Goal: Contribute content: Contribute content

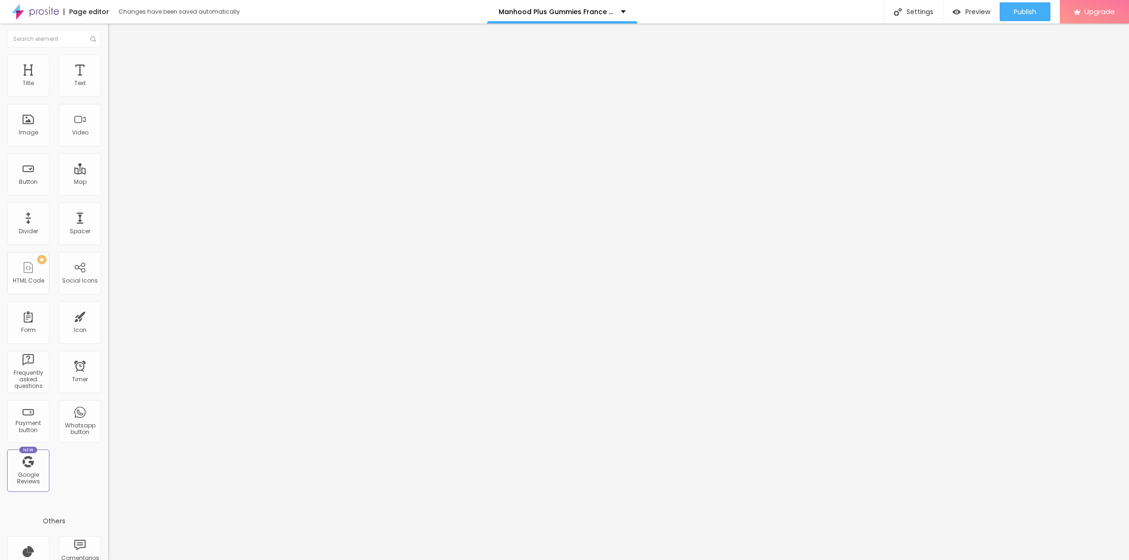
click at [108, 81] on span "Add image" at bounding box center [127, 77] width 39 height 8
click at [108, 95] on input "text" at bounding box center [164, 90] width 113 height 9
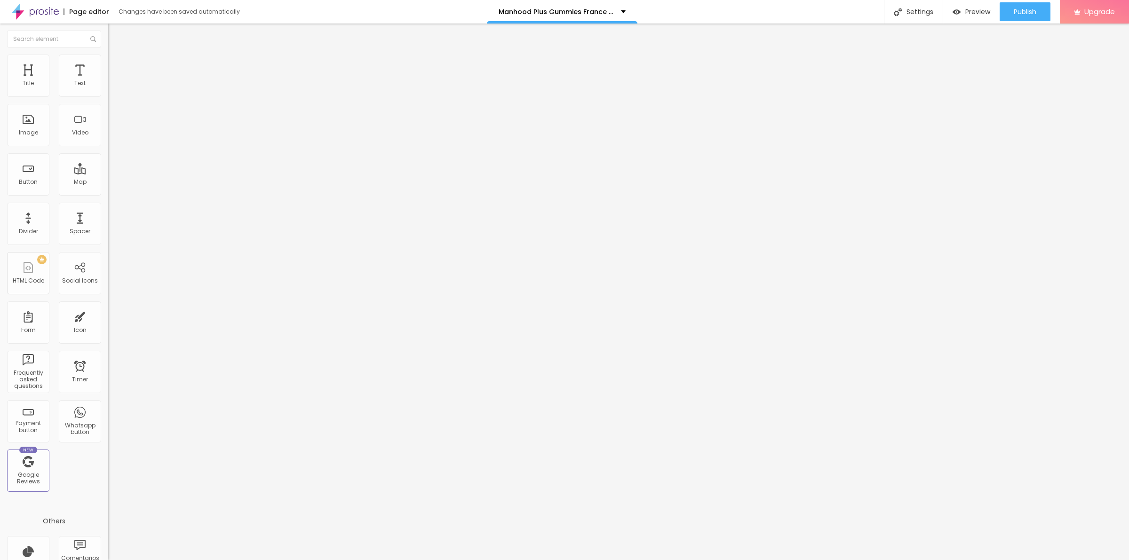
click at [108, 95] on input "text" at bounding box center [164, 90] width 113 height 9
paste input "Manhood Plus Gummies [GEOGRAPHIC_DATA]"
type input "Manhood Plus Gummies [GEOGRAPHIC_DATA]"
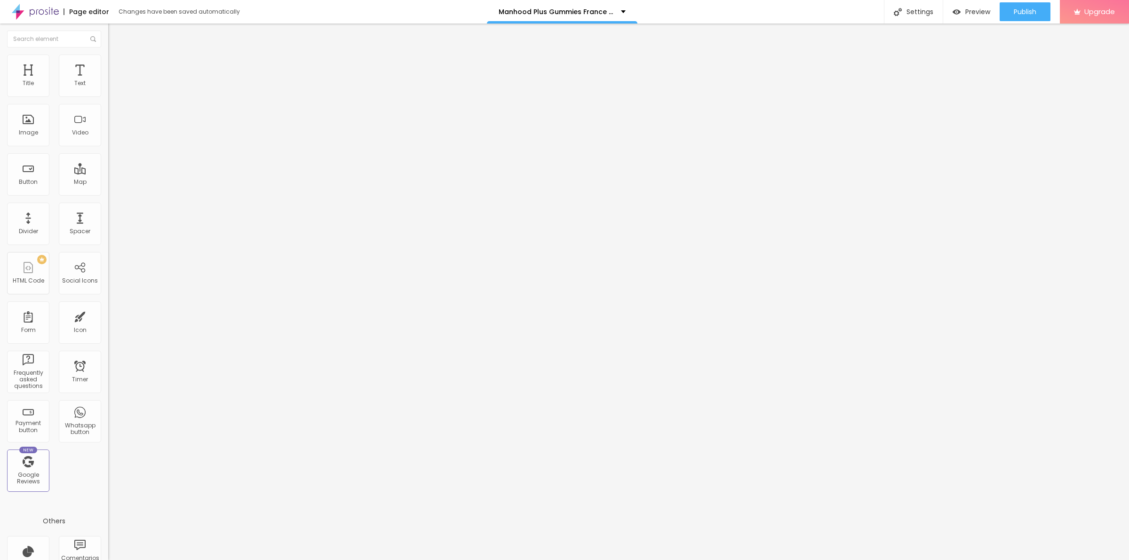
click at [108, 193] on input "https://" at bounding box center [164, 187] width 113 height 9
paste input "[DOMAIN_NAME][URL]"
type input "[URL][DOMAIN_NAME]"
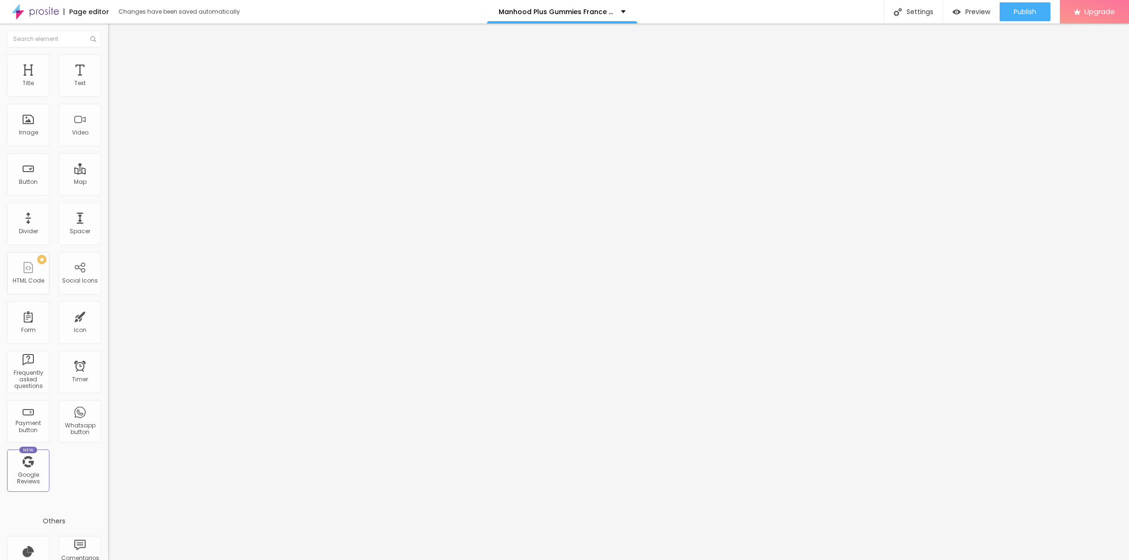
click at [108, 59] on img at bounding box center [112, 59] width 8 height 8
type input "90"
type input "85"
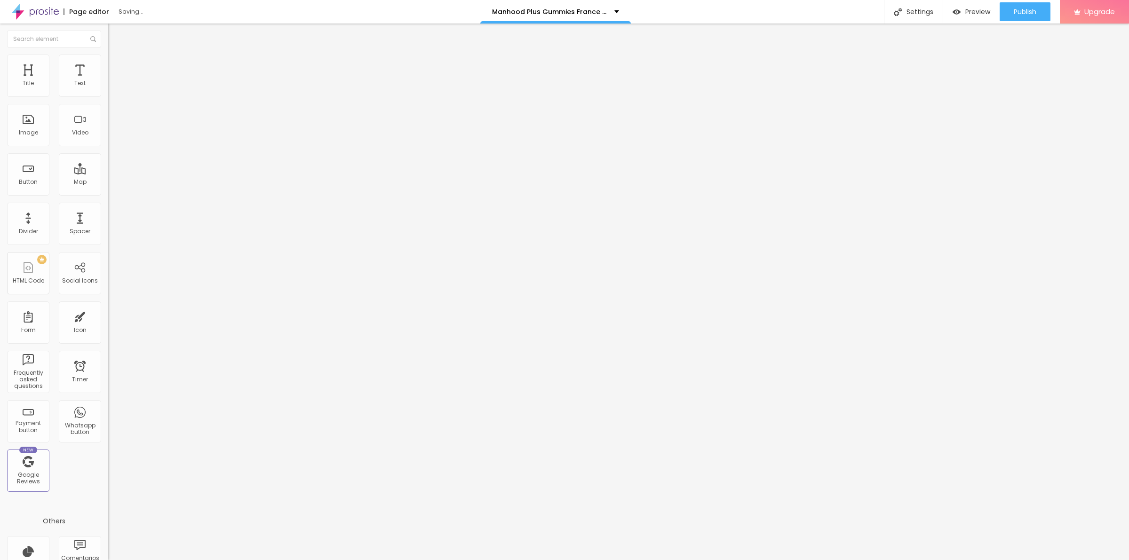
type input "80"
type input "75"
type input "70"
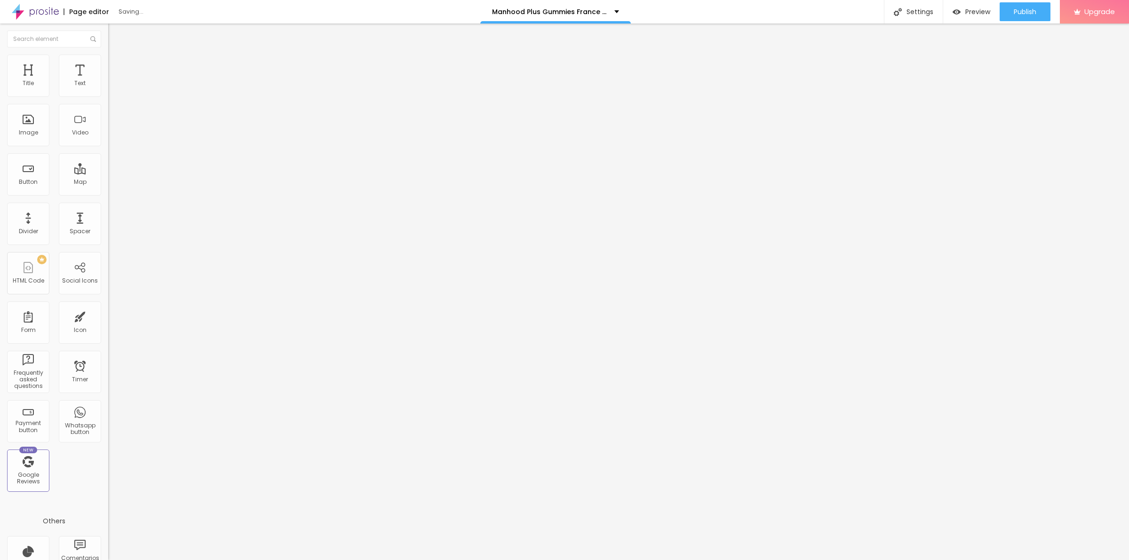
type input "70"
type input "65"
type input "60"
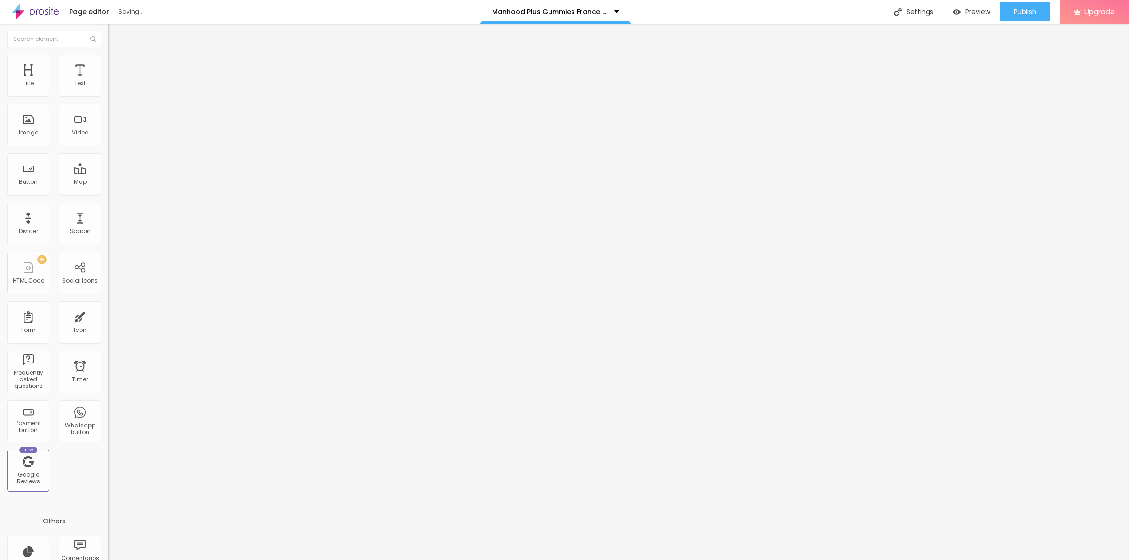
type input "55"
type input "60"
type input "65"
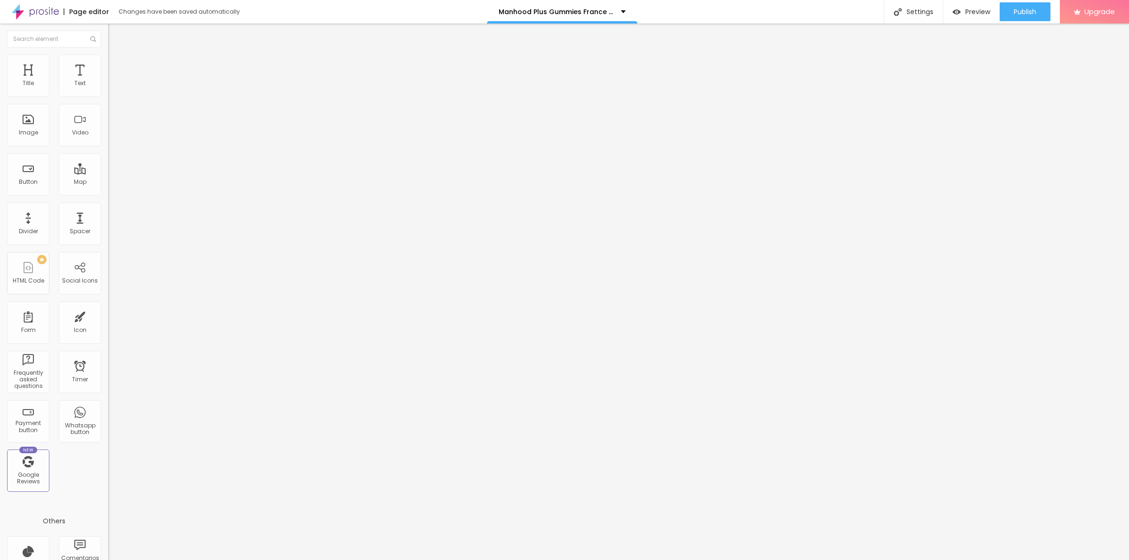
type input "65"
type input "70"
type input "65"
drag, startPoint x: 90, startPoint y: 102, endPoint x: 62, endPoint y: 102, distance: 28.7
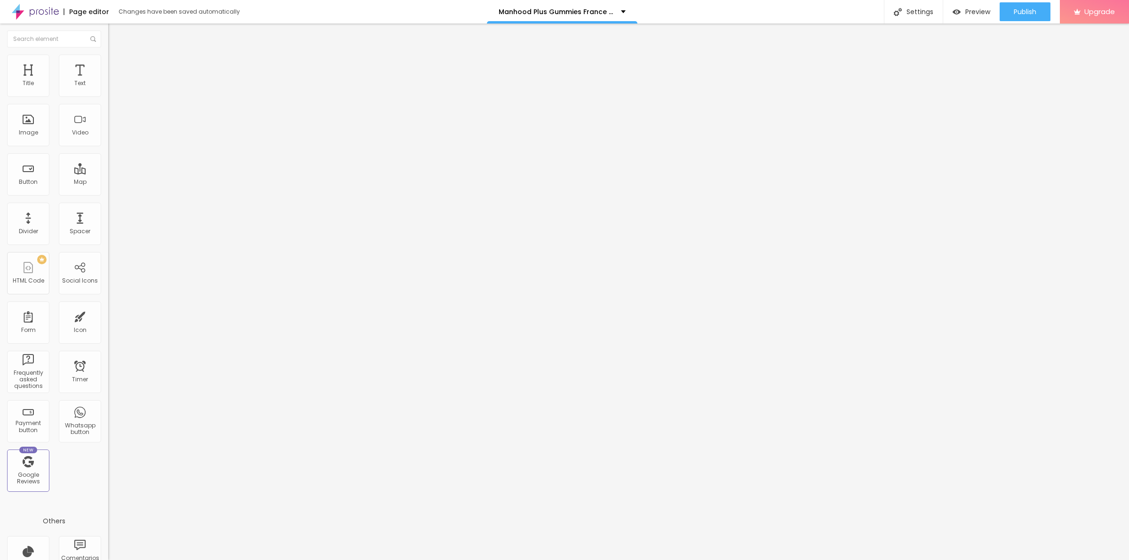
type input "65"
click at [108, 96] on input "range" at bounding box center [138, 93] width 61 height 8
click at [108, 59] on img at bounding box center [112, 59] width 8 height 8
type input "70"
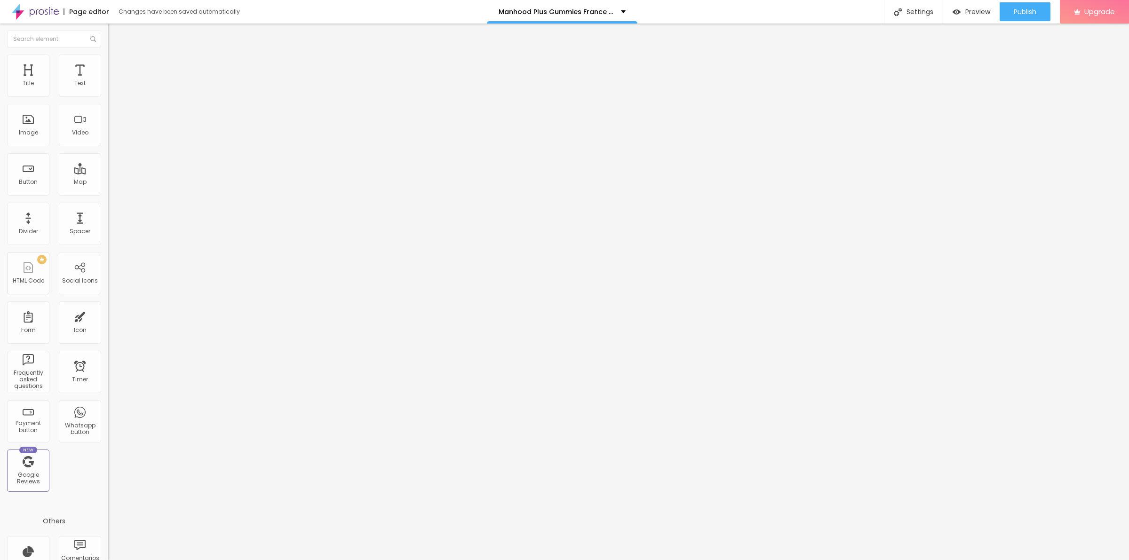
type input "75"
type input "70"
type input "65"
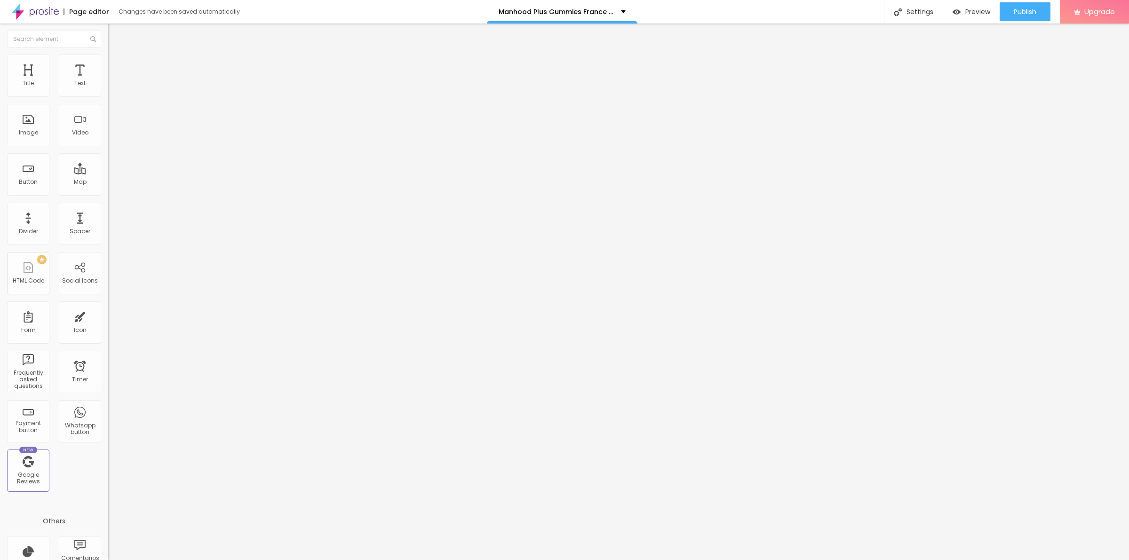
type input "65"
type input "60"
type input "55"
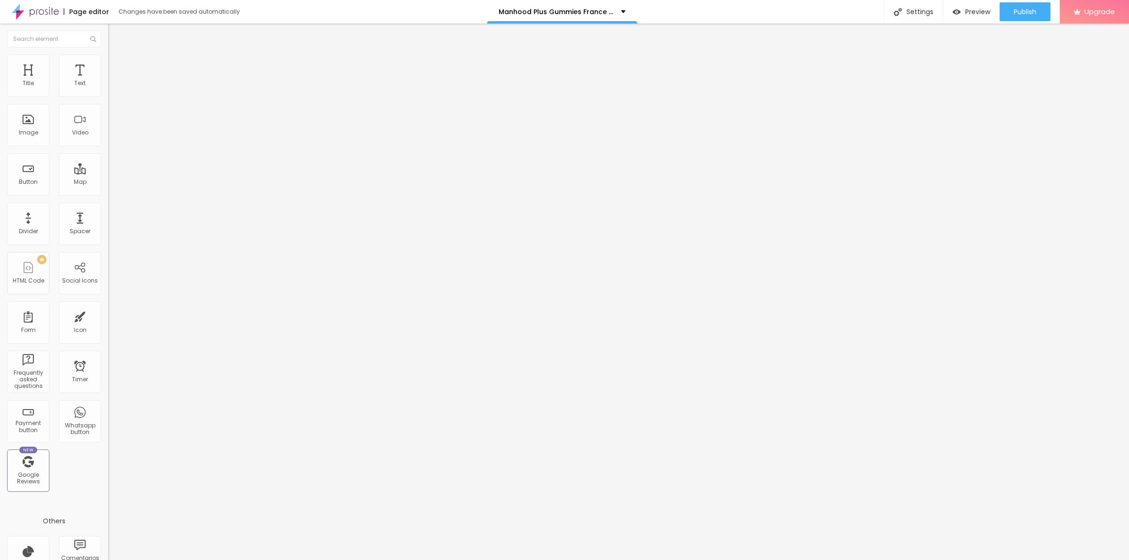
type input "50"
type input "45"
type input "50"
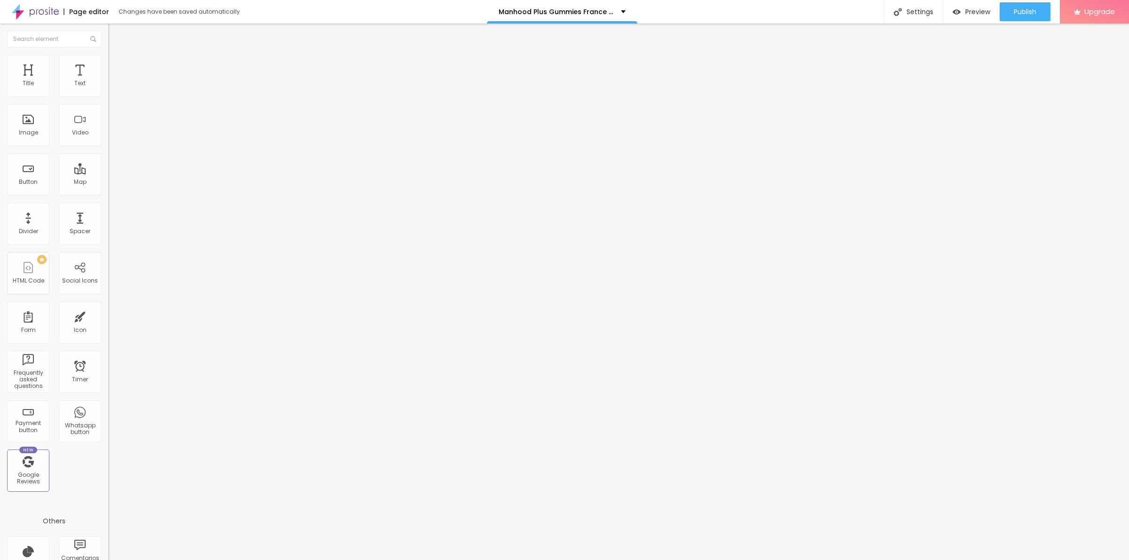
type input "50"
type input "45"
type input "50"
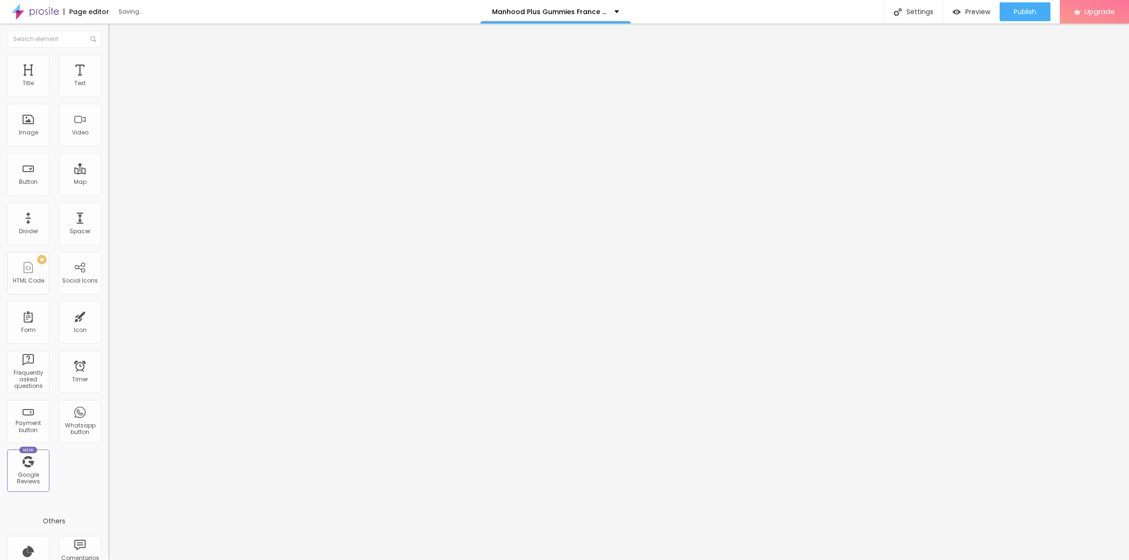
type input "55"
type input "60"
type input "65"
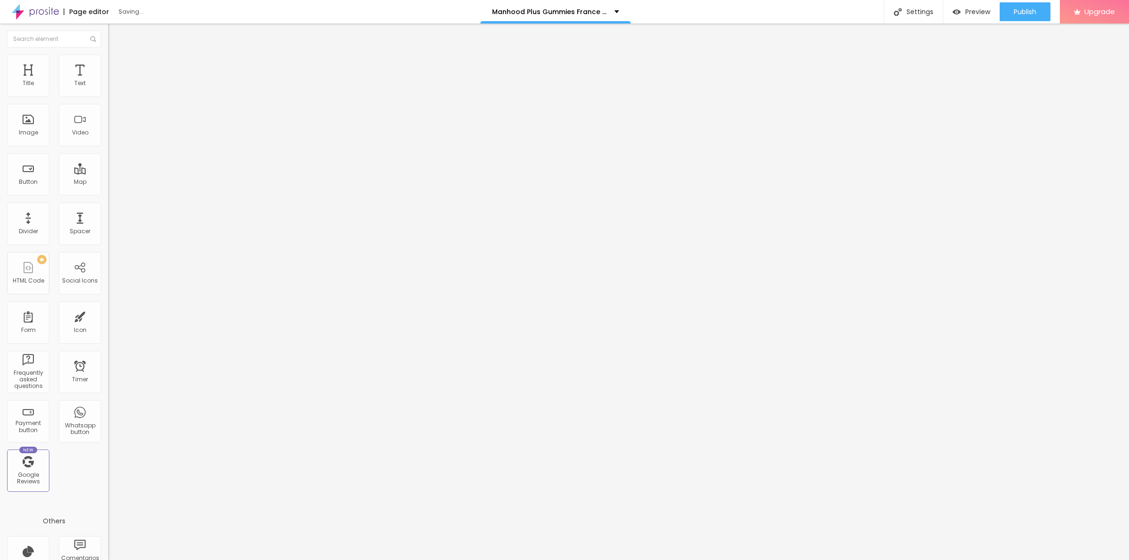
type input "65"
type input "70"
drag, startPoint x: 65, startPoint y: 100, endPoint x: 69, endPoint y: 96, distance: 5.7
type input "70"
click at [108, 96] on input "range" at bounding box center [138, 93] width 61 height 8
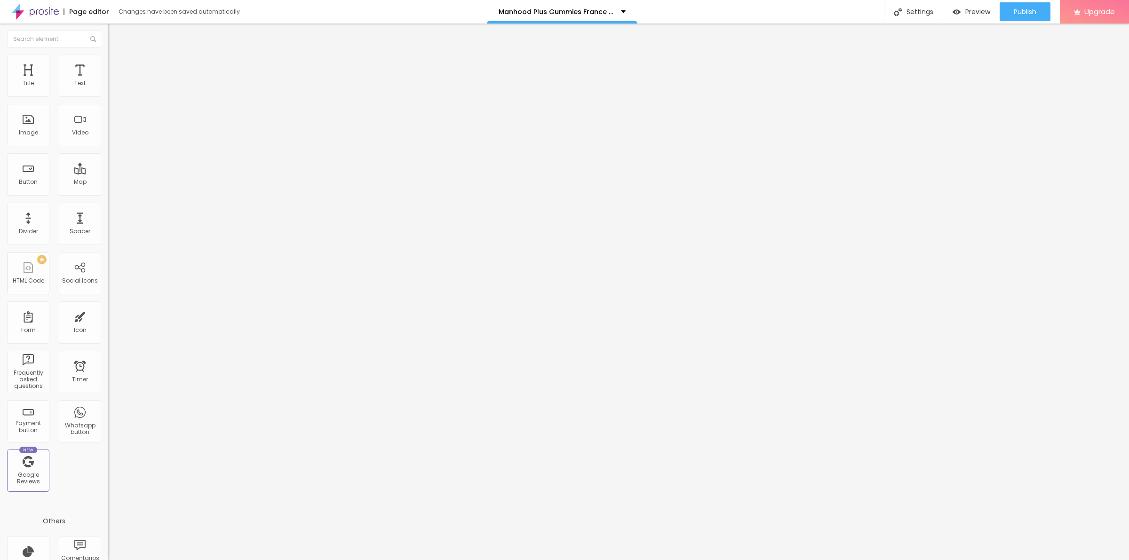
drag, startPoint x: 24, startPoint y: 116, endPoint x: 45, endPoint y: 118, distance: 21.3
click at [108, 207] on div at bounding box center [162, 211] width 108 height 8
click at [108, 207] on input "range" at bounding box center [138, 211] width 61 height 8
type input "16"
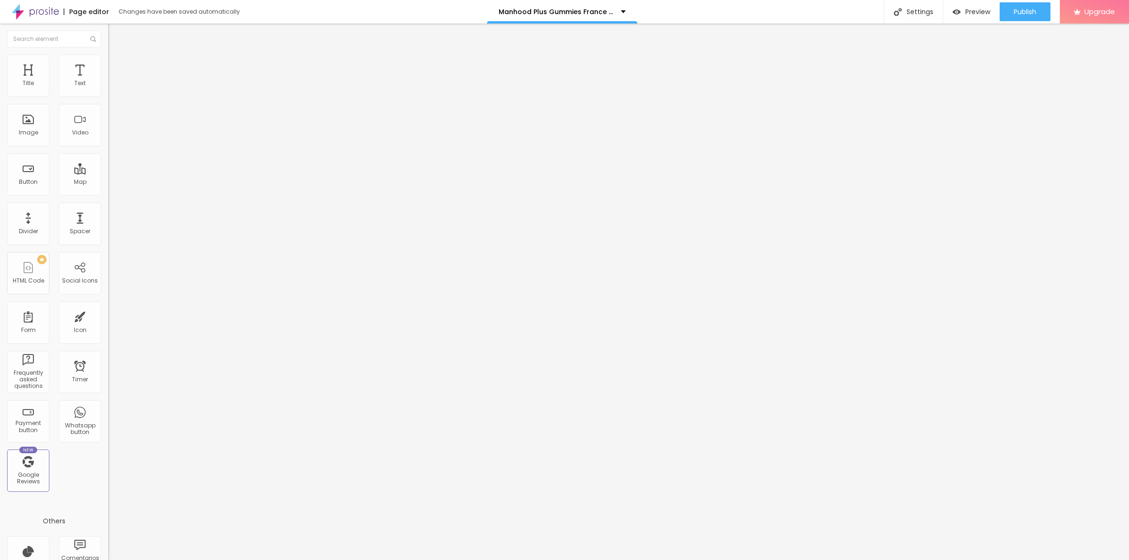
click at [108, 207] on input "range" at bounding box center [138, 211] width 61 height 8
type input "39"
click at [108, 207] on input "range" at bounding box center [138, 211] width 61 height 8
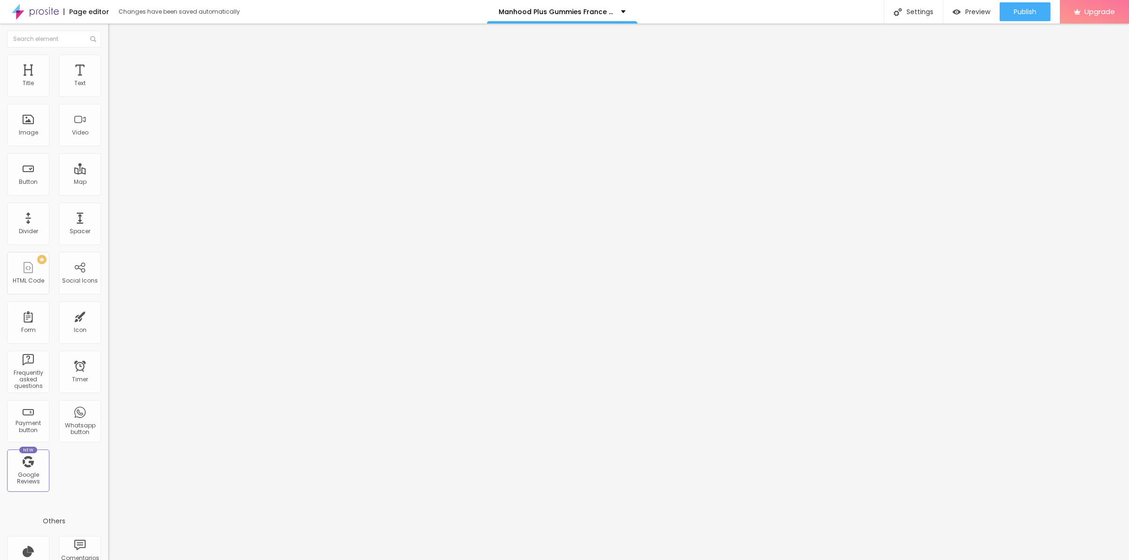
click at [112, 254] on icon "button" at bounding box center [115, 257] width 6 height 6
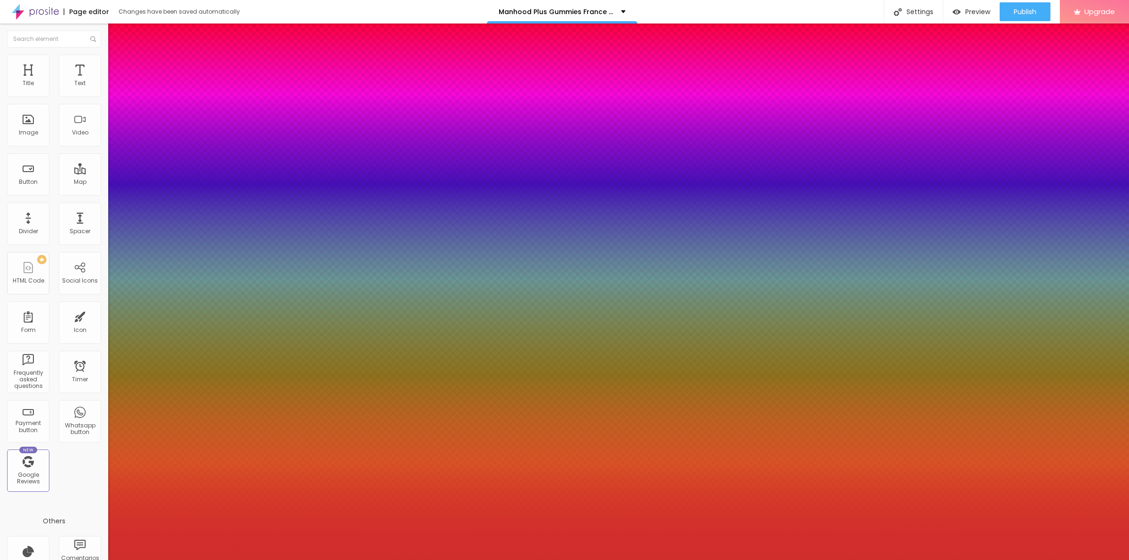
click at [142, 223] on div at bounding box center [564, 280] width 1129 height 560
click at [167, 560] on div at bounding box center [564, 566] width 1129 height 0
click at [539, 560] on div at bounding box center [564, 560] width 1129 height 0
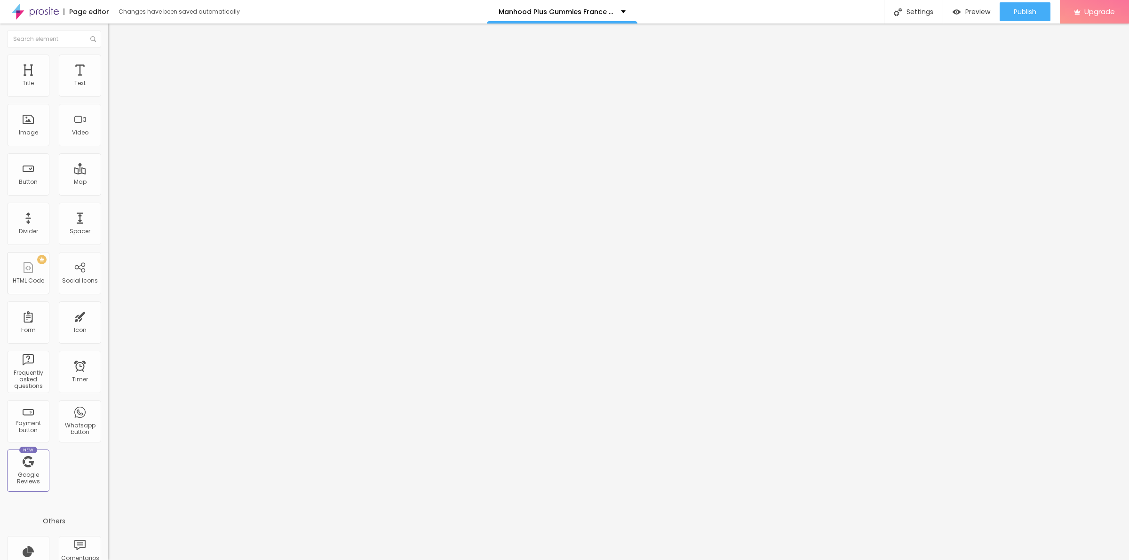
type input "75"
type input "80"
type input "85"
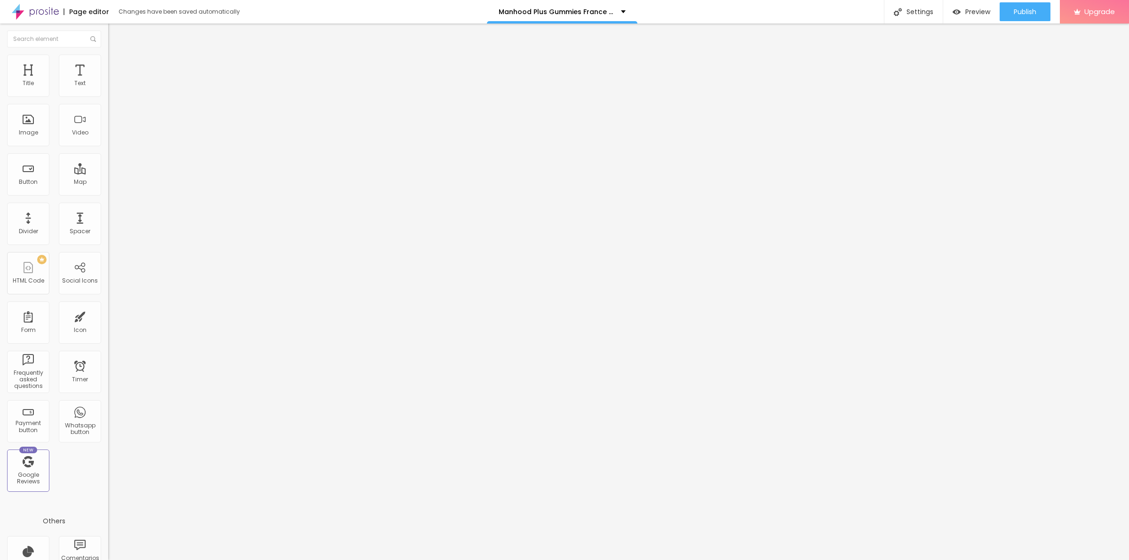
type input "85"
type input "90"
type input "95"
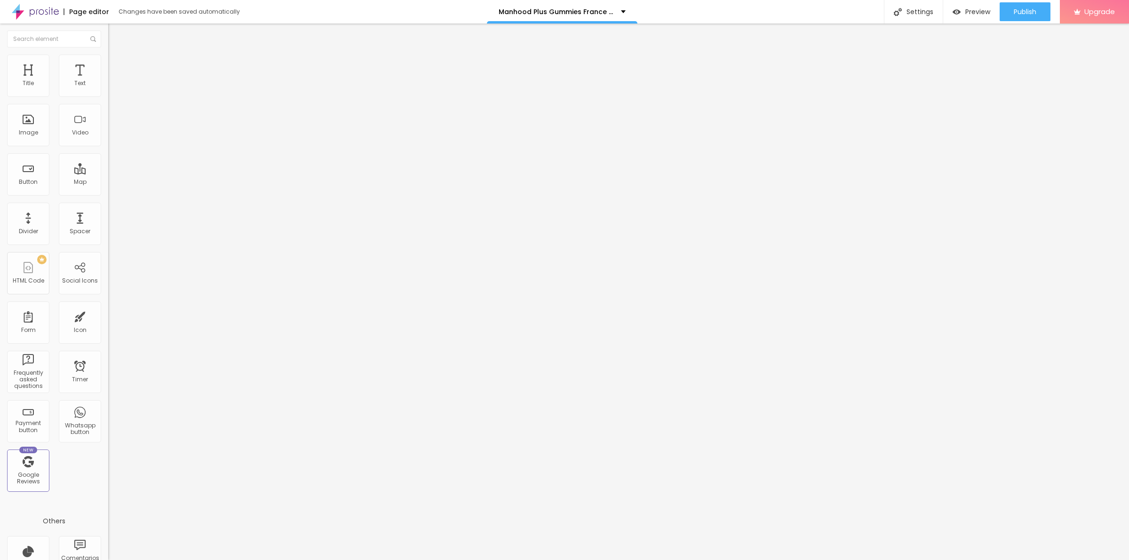
type input "100"
type input "95"
type input "90"
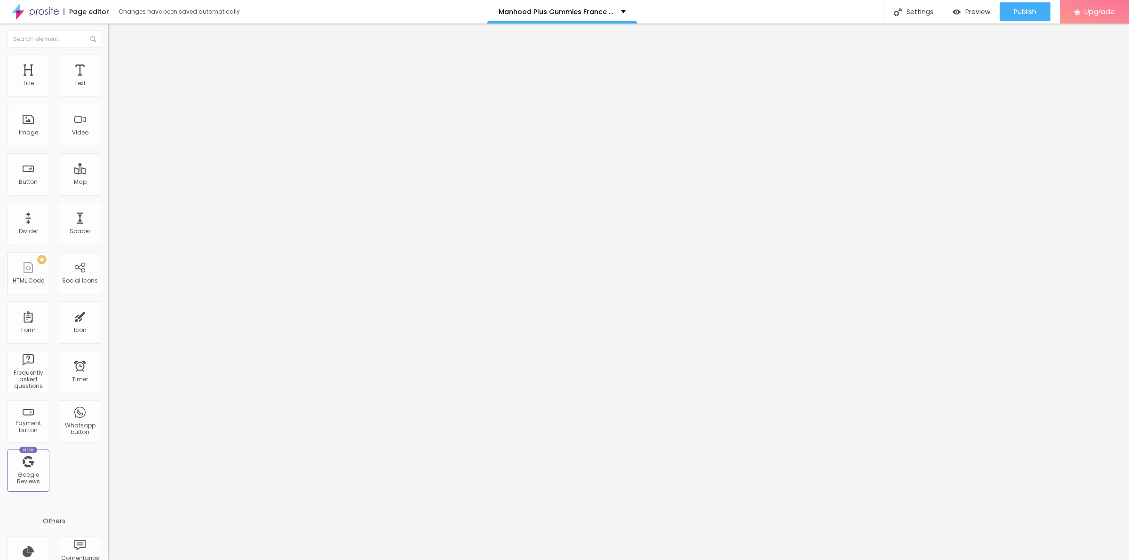
type input "90"
type input "85"
type input "80"
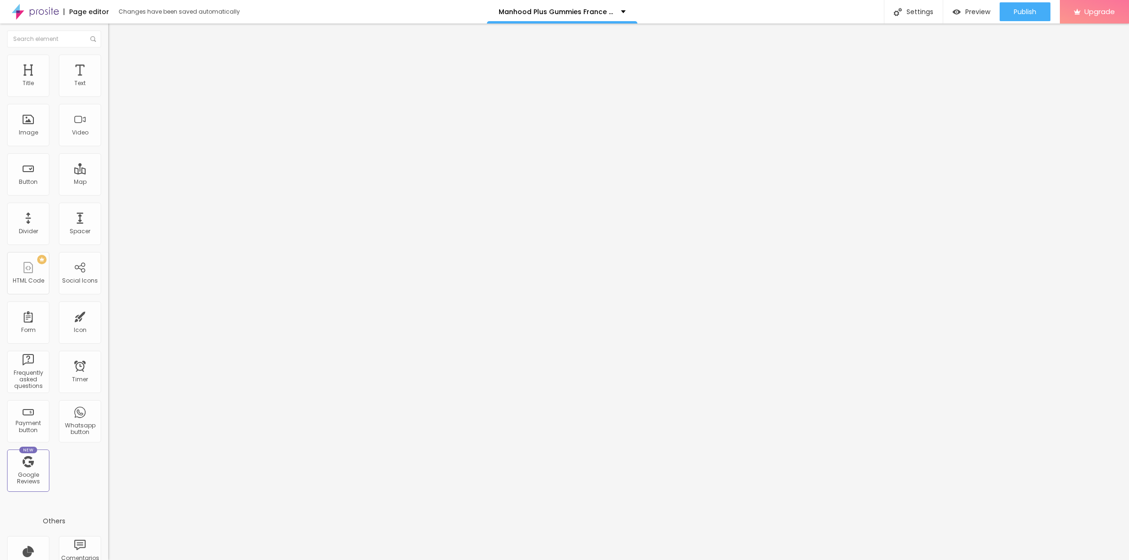
type input "75"
type input "70"
type input "65"
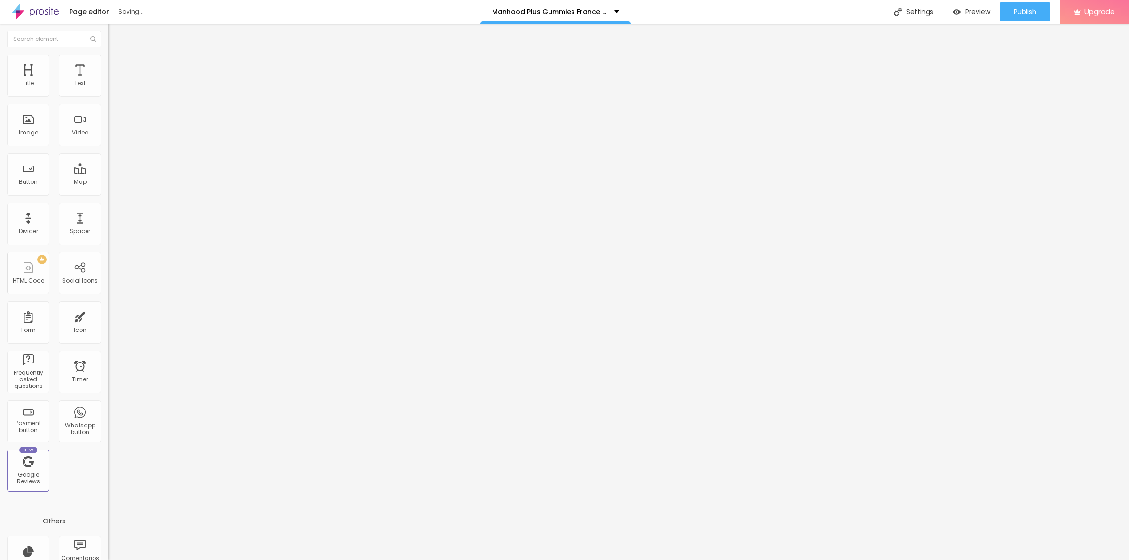
drag, startPoint x: 71, startPoint y: 102, endPoint x: 64, endPoint y: 101, distance: 7.1
type input "65"
click at [108, 96] on input "range" at bounding box center [138, 93] width 61 height 8
click at [108, 64] on li "Advanced" at bounding box center [162, 68] width 108 height 9
click at [108, 54] on img at bounding box center [112, 49] width 8 height 8
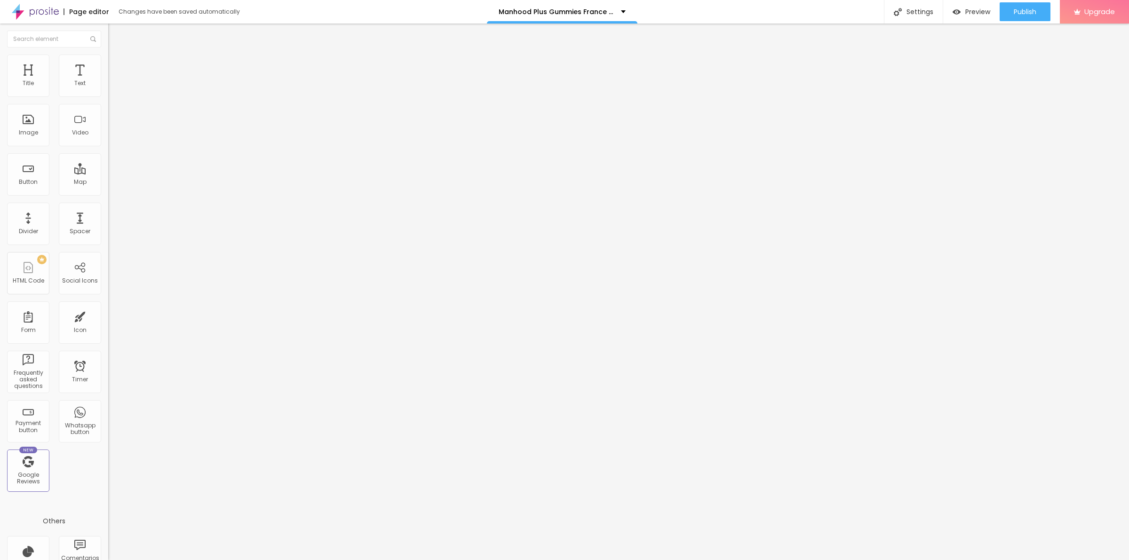
click at [108, 141] on div "Aspect Ratio" at bounding box center [162, 138] width 108 height 6
click at [108, 147] on span "Original" at bounding box center [119, 143] width 23 height 8
click at [108, 298] on div "Edit Image Content Style Advanced Change image Image description (Alt) Manhood …" at bounding box center [162, 292] width 108 height 537
click at [108, 139] on button "button" at bounding box center [114, 134] width 13 height 10
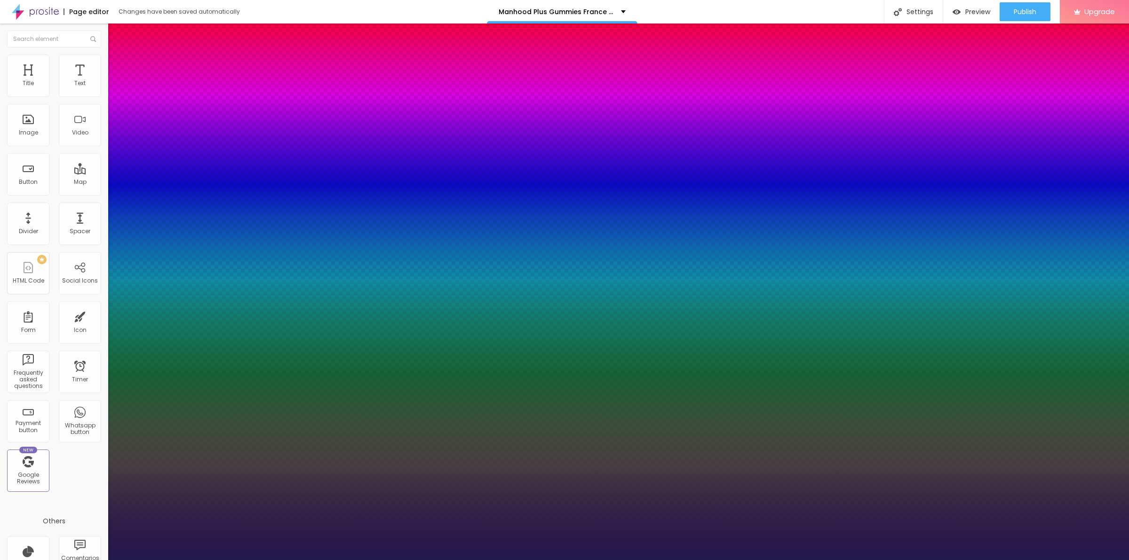
type input "22"
type input "1"
type input "29"
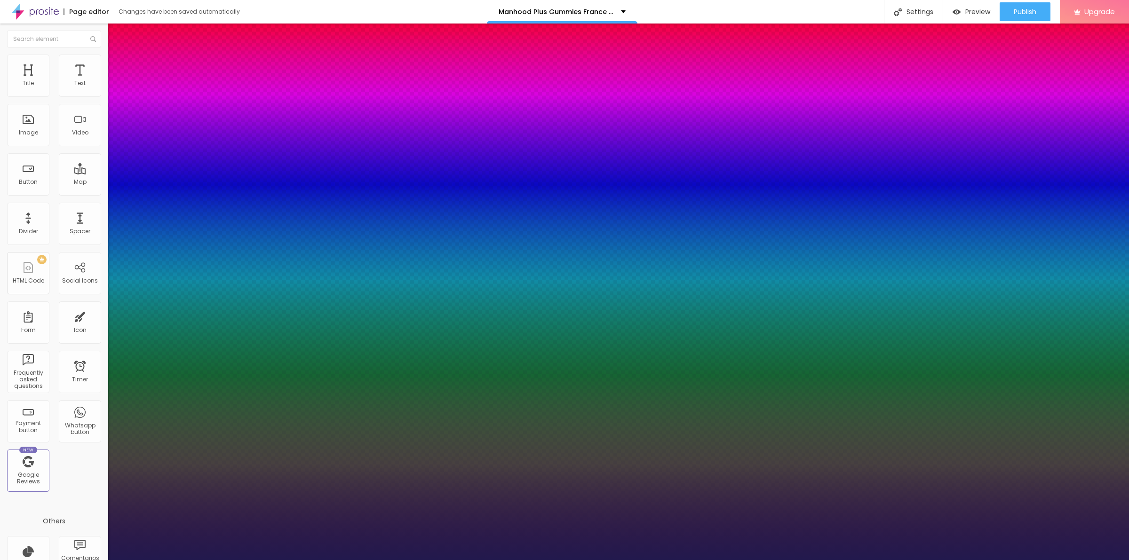
type input "1"
type input "31"
type input "1"
type input "33"
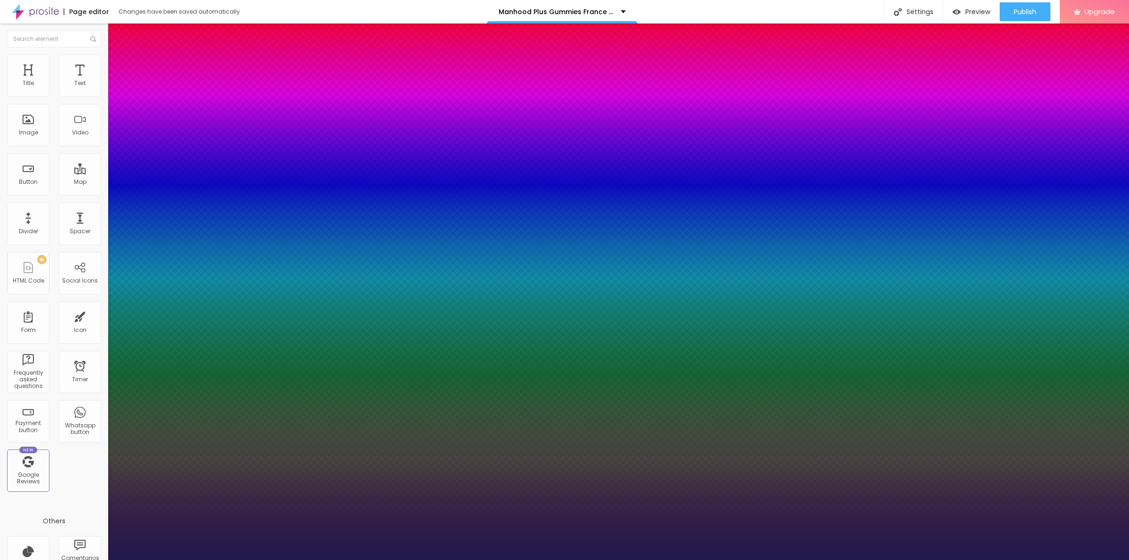
type input "33"
type input "1"
type input "34"
type input "1"
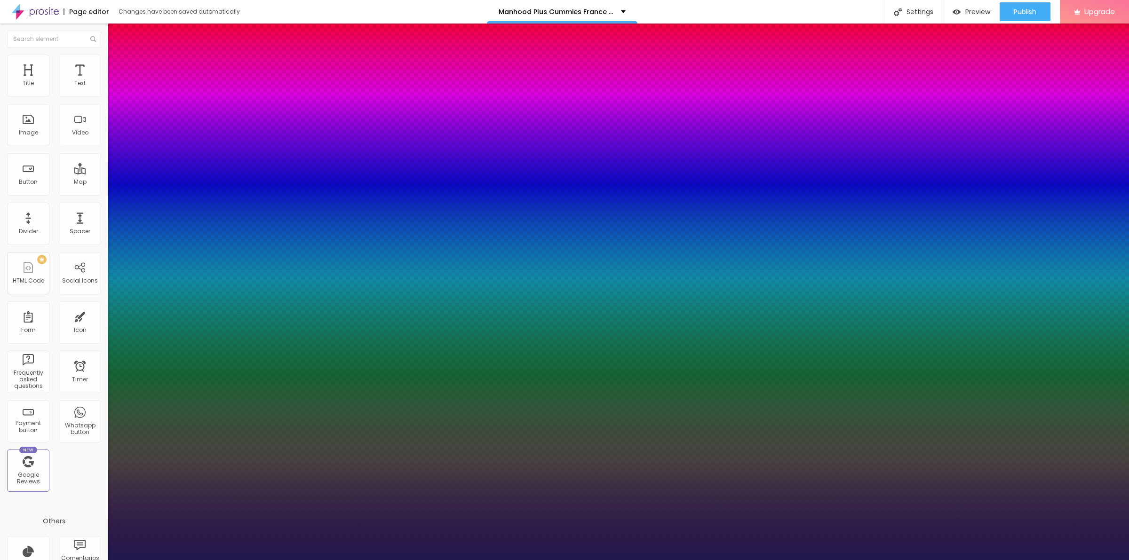
type input "36"
type input "1"
type input "38"
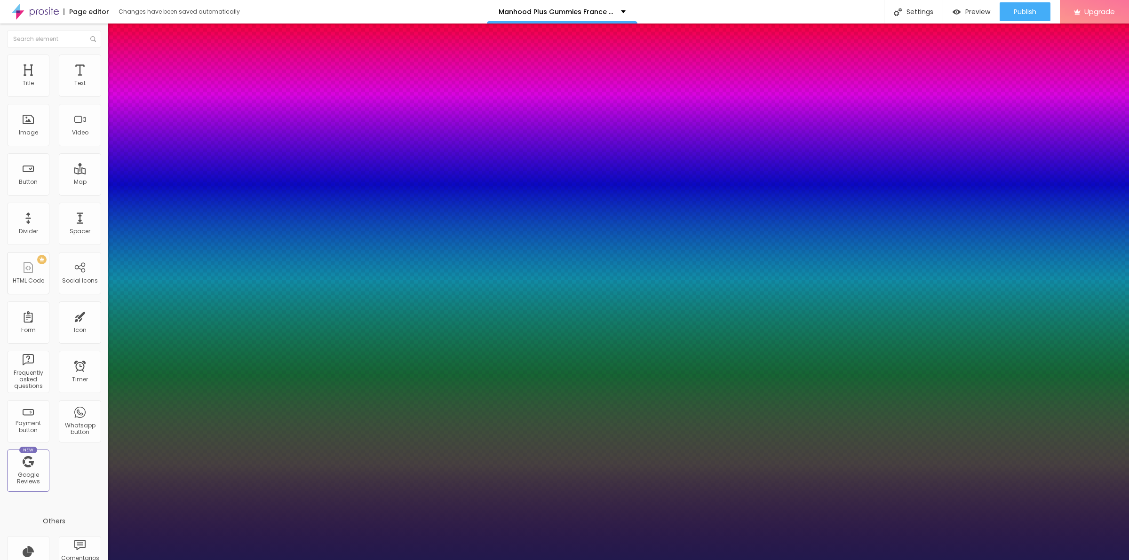
type input "1"
type input "42"
type input "1"
type input "43"
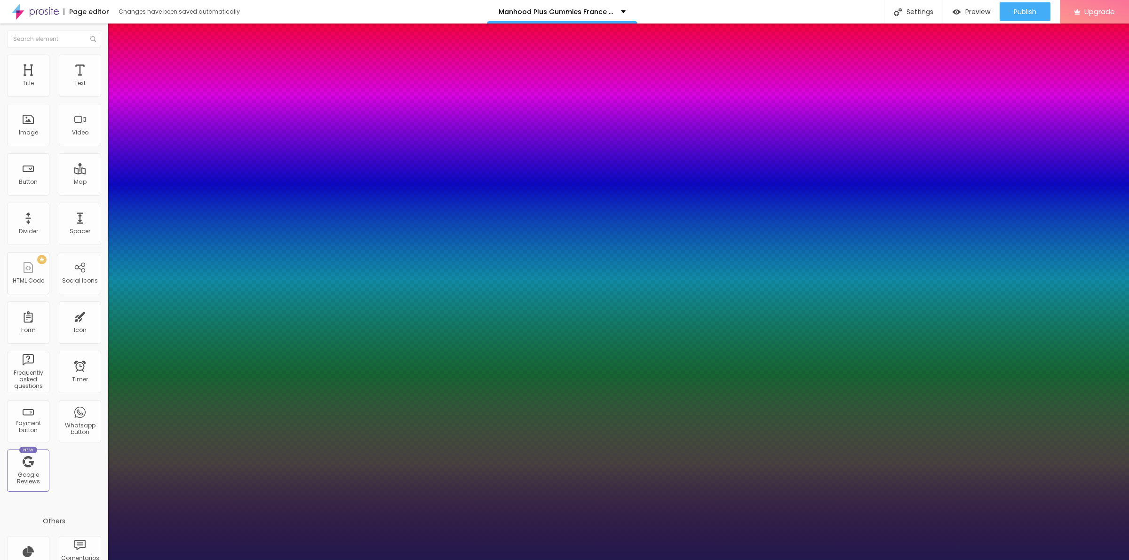
type input "43"
type input "1"
type input "41"
type input "1"
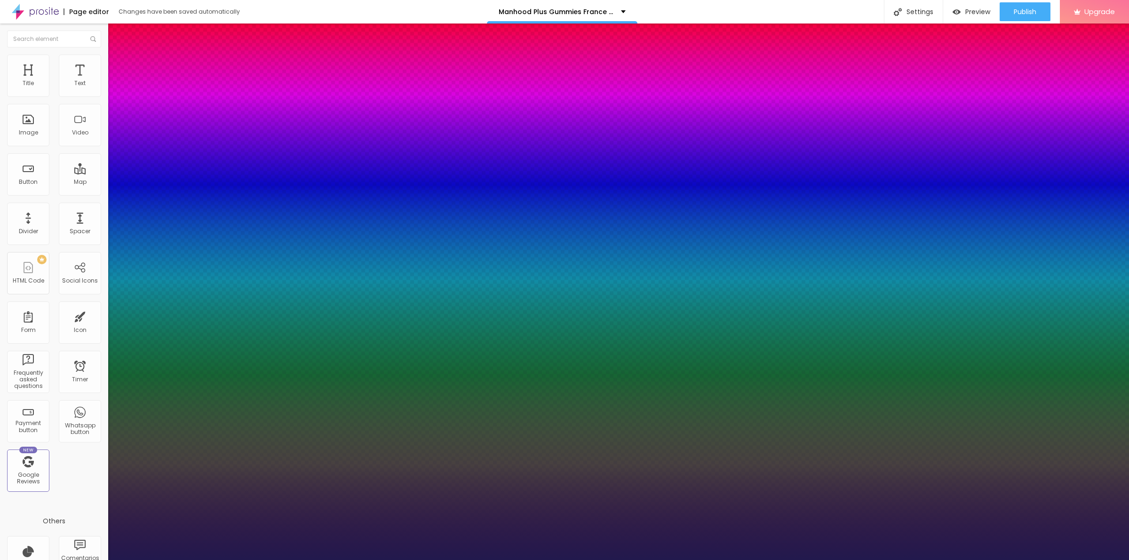
type input "39"
type input "1"
type input "38"
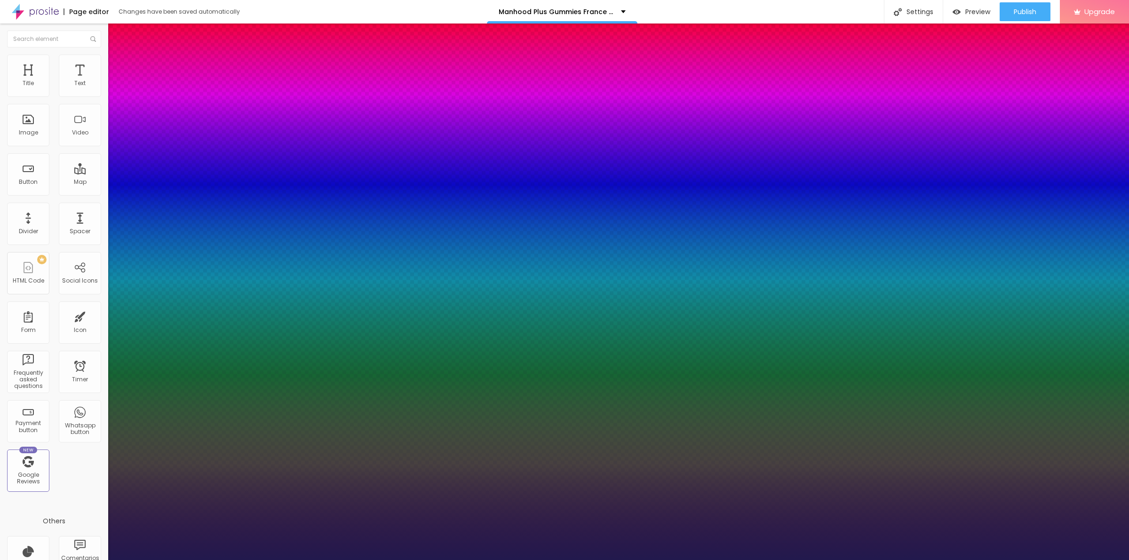
type input "1"
drag, startPoint x: 127, startPoint y: 263, endPoint x: 144, endPoint y: 264, distance: 17.0
type input "38"
type input "1"
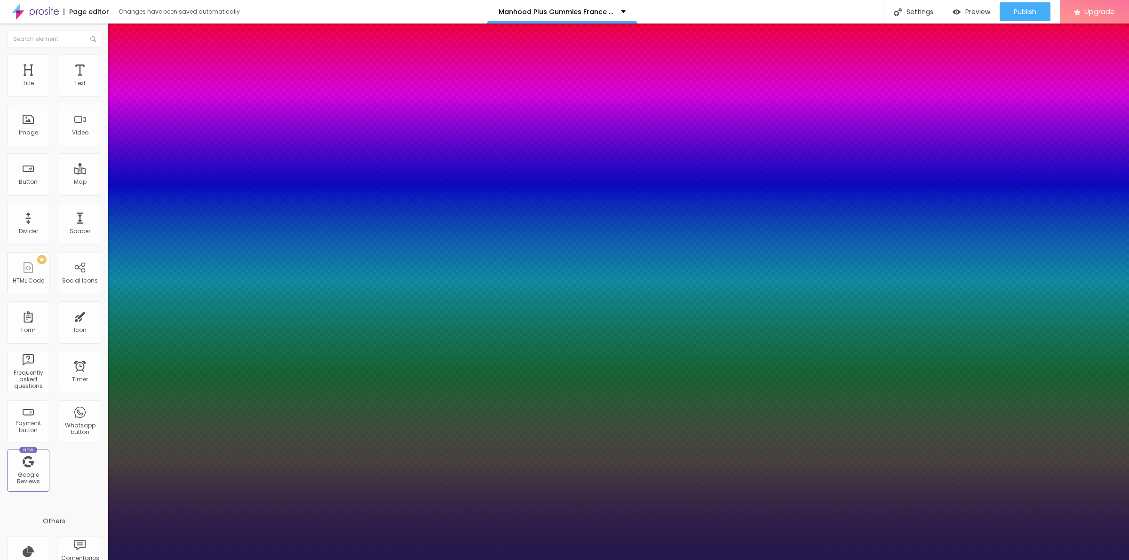
click at [820, 560] on div at bounding box center [564, 560] width 1129 height 0
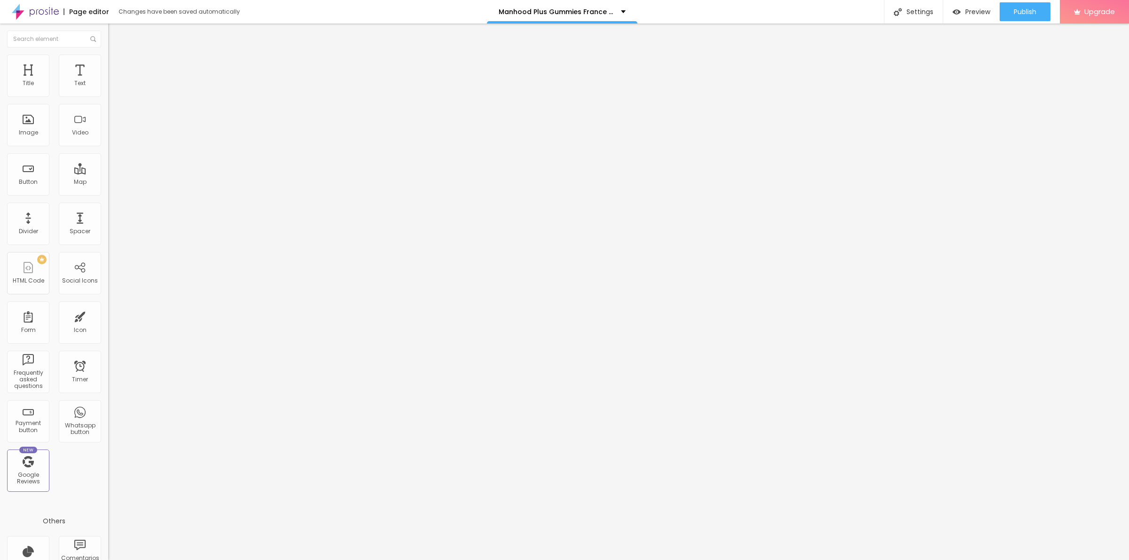
click at [108, 90] on button "button" at bounding box center [114, 85] width 13 height 10
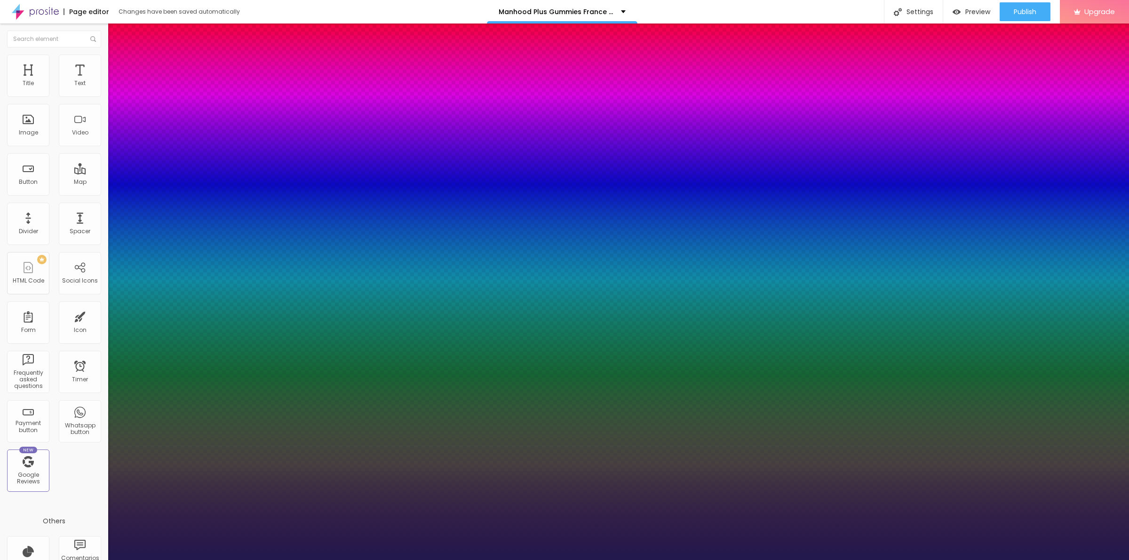
type input "1"
type input "18"
type input "1"
type input "20"
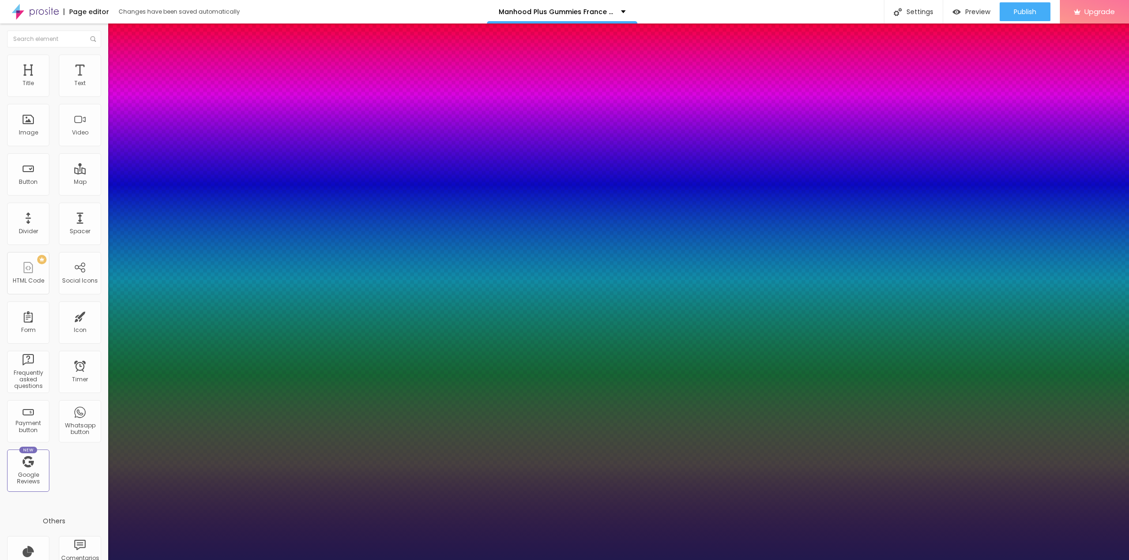
type input "20"
type input "1"
type input "21"
type input "1"
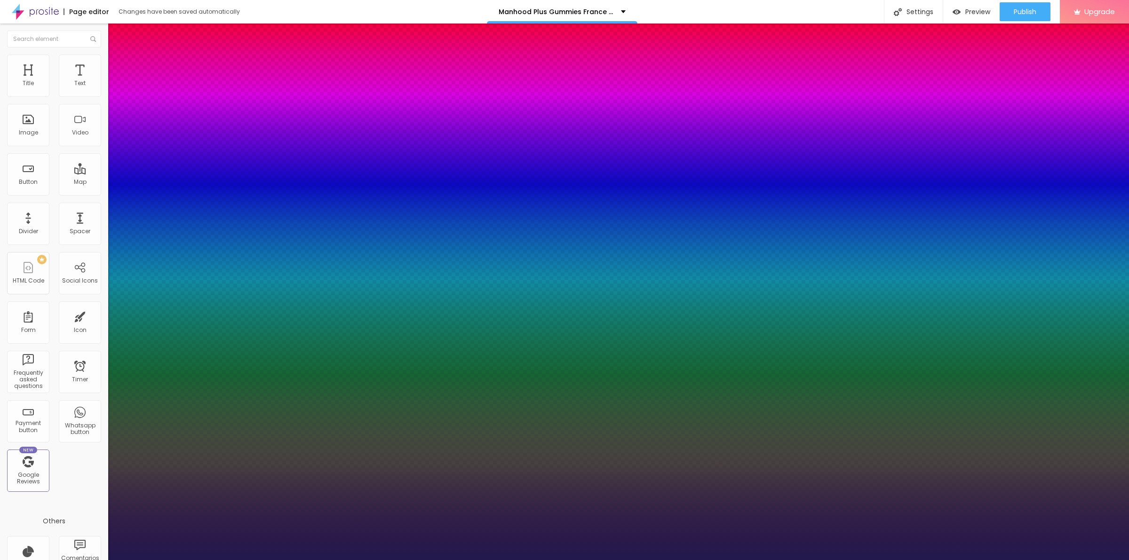
type input "21"
click at [567, 560] on div at bounding box center [564, 560] width 1129 height 0
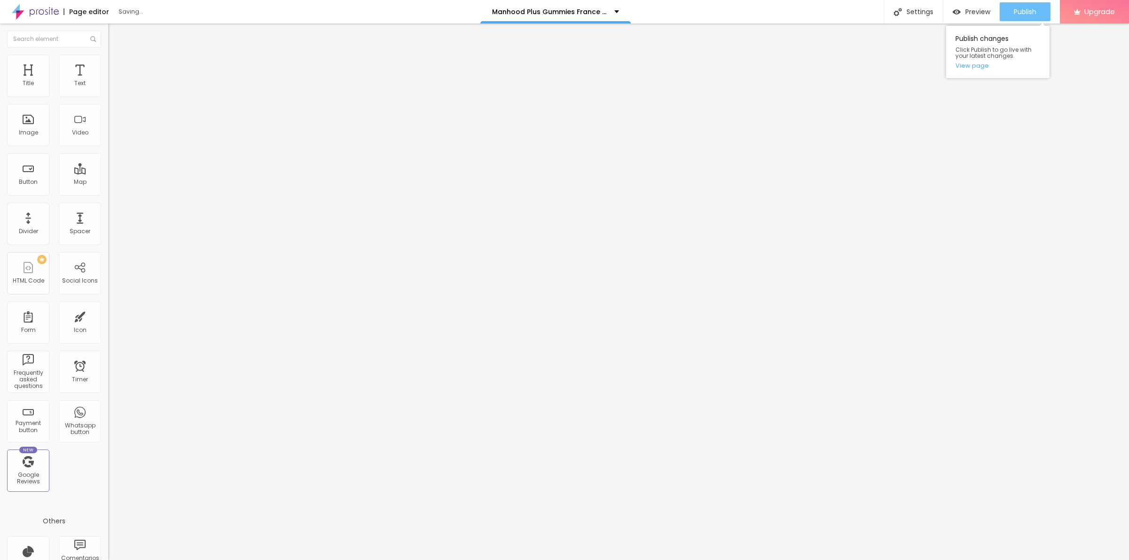
click at [1009, 13] on button "Publish" at bounding box center [1025, 11] width 51 height 19
click at [975, 65] on link "View page" at bounding box center [998, 66] width 85 height 6
click at [1027, 13] on span "Publish" at bounding box center [1025, 12] width 23 height 8
click at [975, 63] on link "View page" at bounding box center [998, 66] width 85 height 6
